Goal: Task Accomplishment & Management: Use online tool/utility

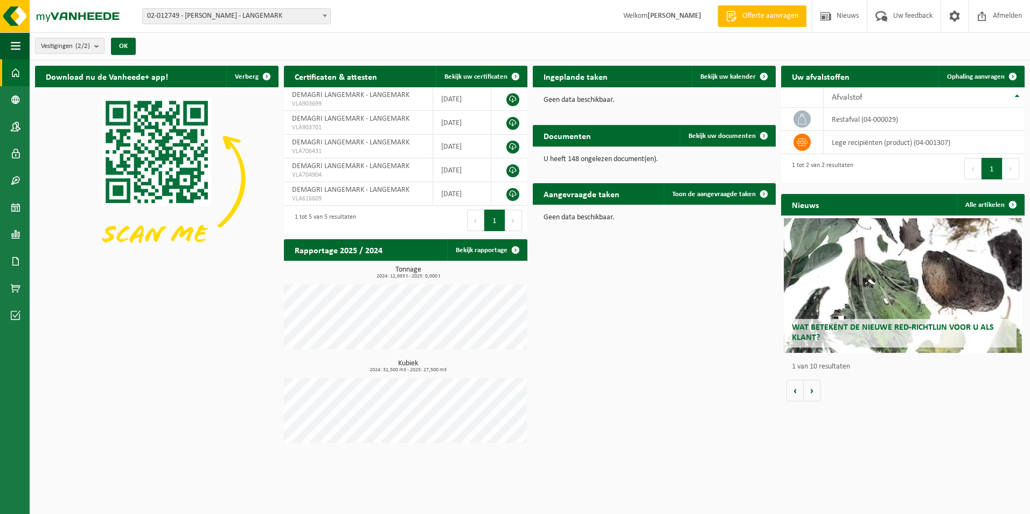
click at [220, 18] on span "02-012749 - [PERSON_NAME] - LANGEMARK" at bounding box center [236, 16] width 187 height 15
select select "121060"
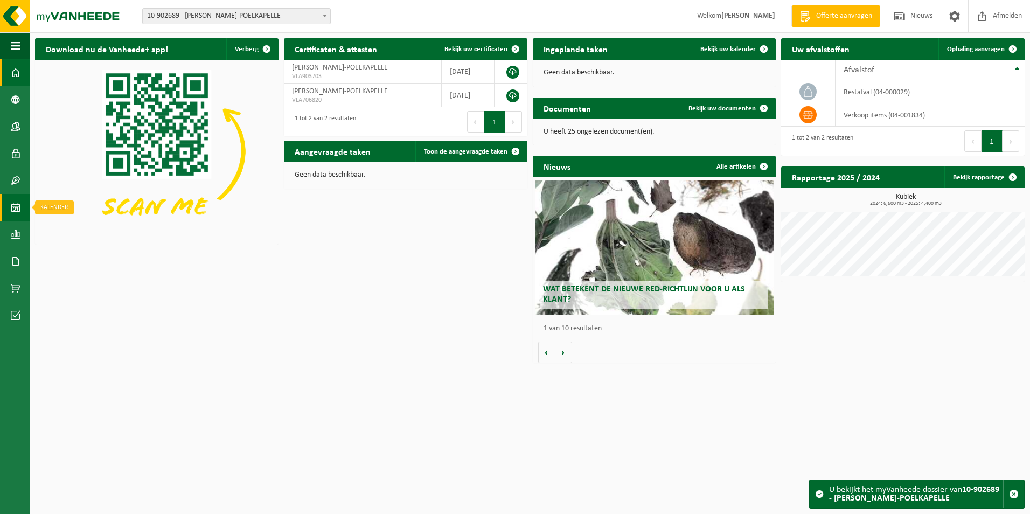
click at [24, 209] on link "Kalender" at bounding box center [15, 207] width 30 height 27
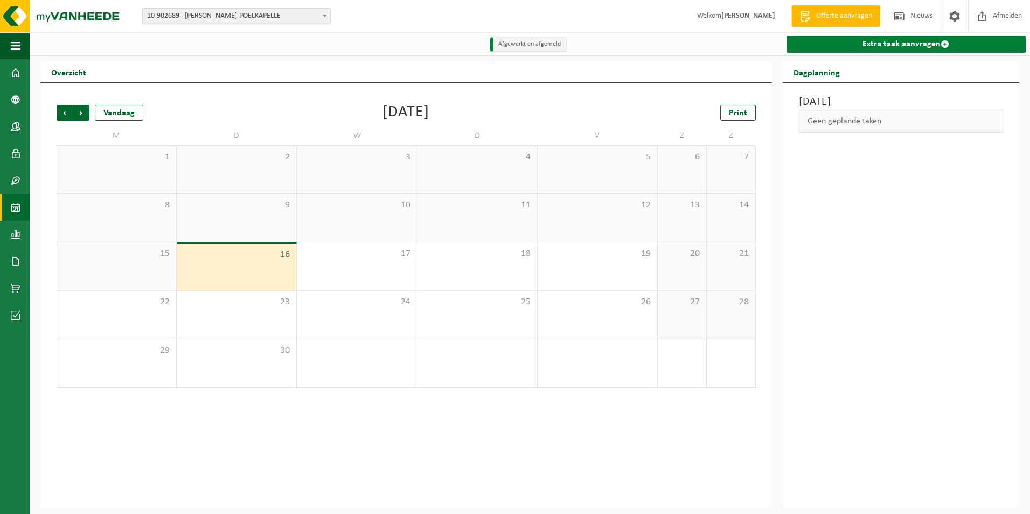
click at [901, 47] on link "Extra taak aanvragen" at bounding box center [905, 44] width 239 height 17
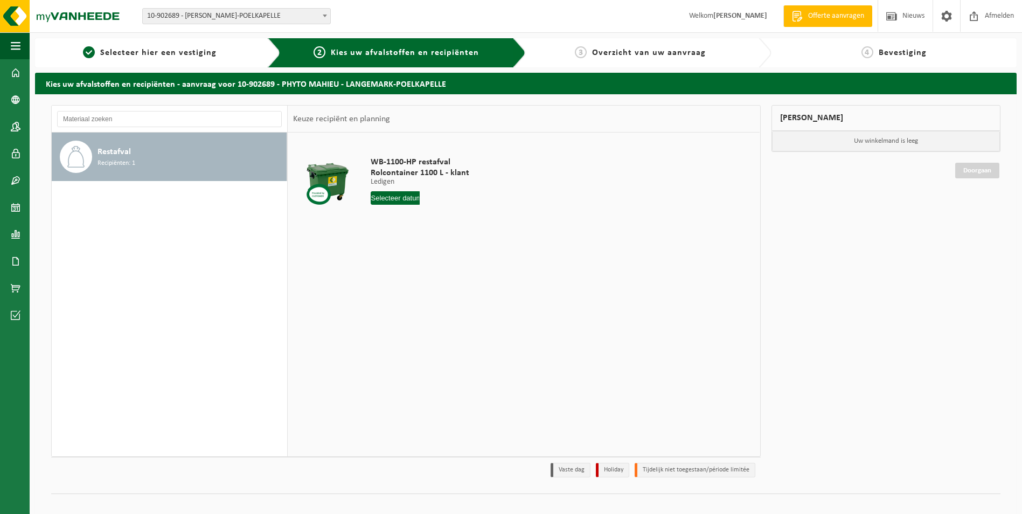
click at [384, 199] on input "text" at bounding box center [396, 197] width 50 height 13
click at [458, 299] on div "19" at bounding box center [455, 293] width 19 height 17
type input "Van 2025-09-19"
click at [418, 239] on button "In winkelmand" at bounding box center [401, 238] width 59 height 17
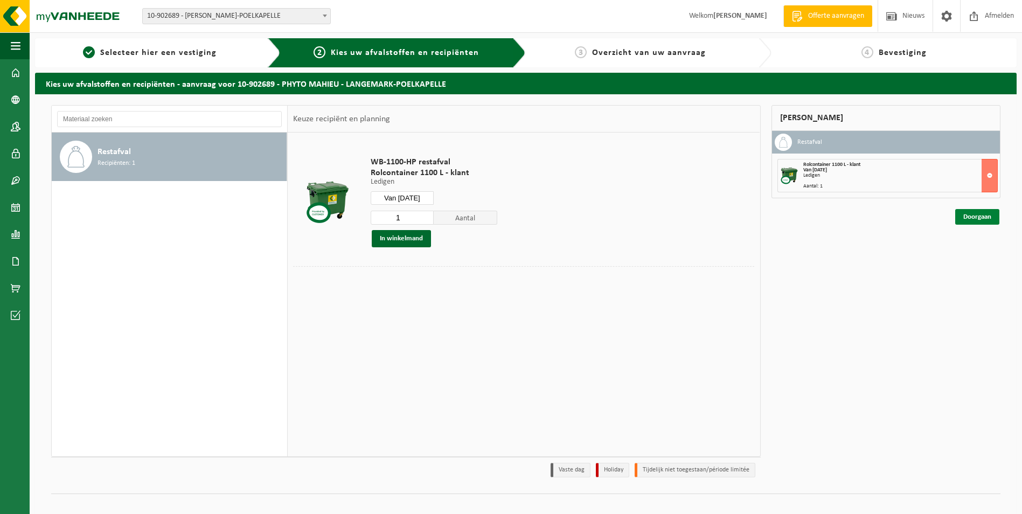
click at [975, 220] on link "Doorgaan" at bounding box center [977, 217] width 44 height 16
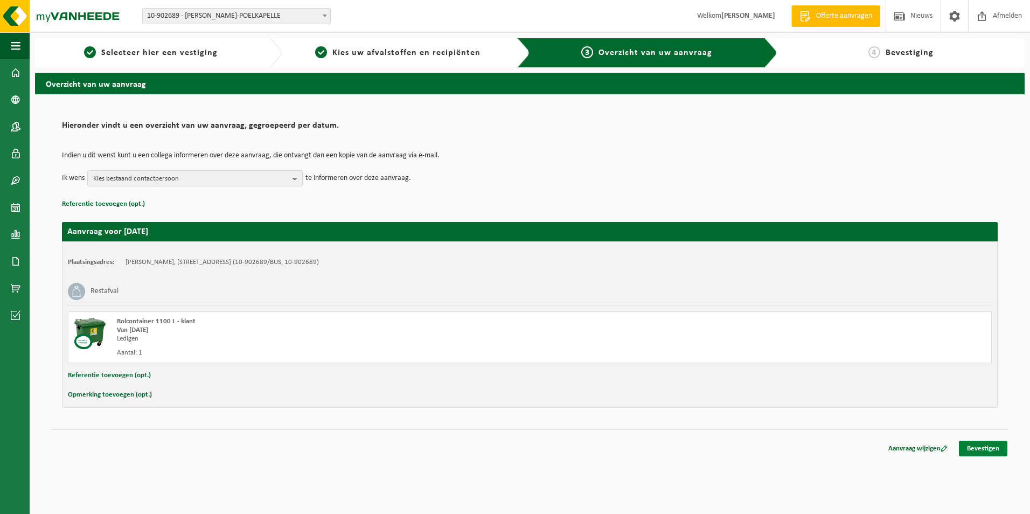
click at [991, 452] on link "Bevestigen" at bounding box center [983, 449] width 48 height 16
